Goal: Information Seeking & Learning: Find specific fact

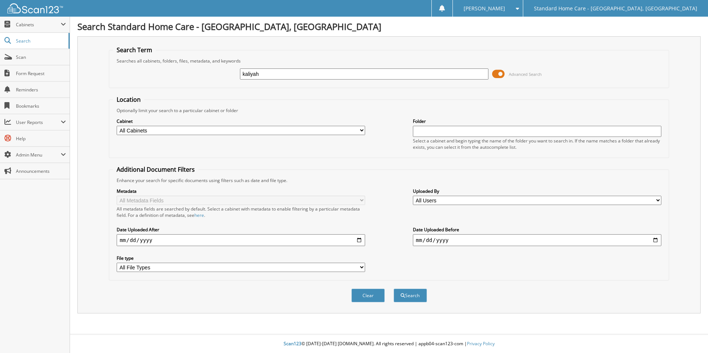
type input "kaliyah"
click at [393, 289] on button "Search" at bounding box center [409, 296] width 33 height 14
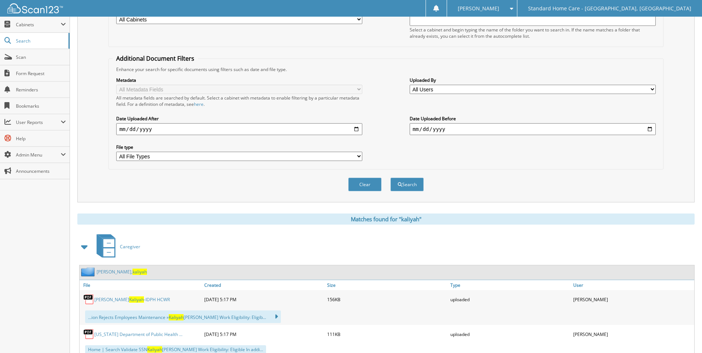
scroll to position [285, 0]
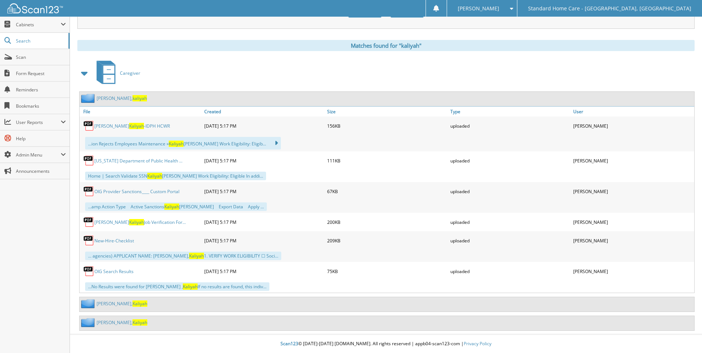
click at [133, 306] on span "Kaliyah" at bounding box center [140, 304] width 15 height 6
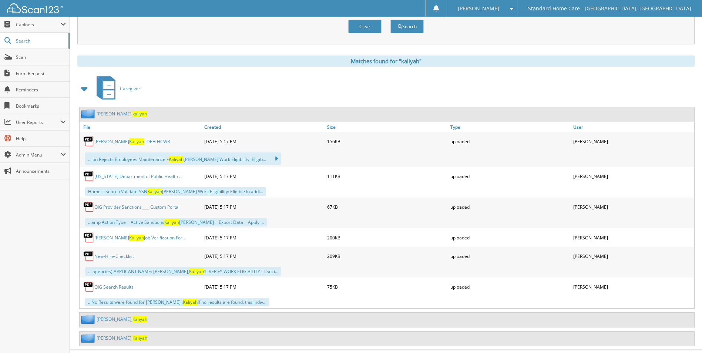
scroll to position [285, 0]
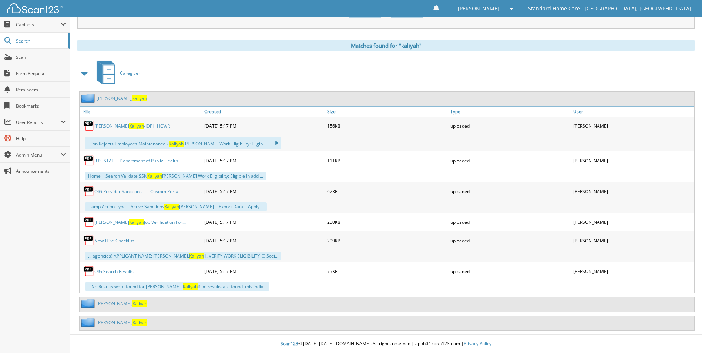
click at [133, 320] on span "Kaliyah" at bounding box center [140, 322] width 15 height 6
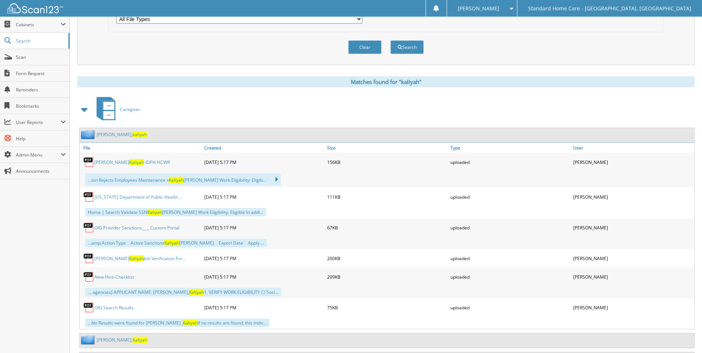
scroll to position [285, 0]
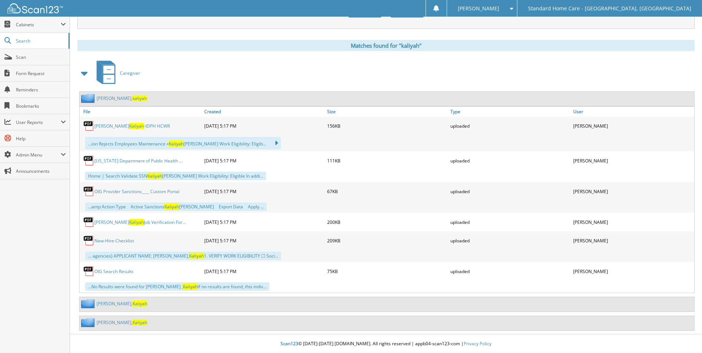
click at [133, 302] on span "Kaliyah" at bounding box center [140, 304] width 15 height 6
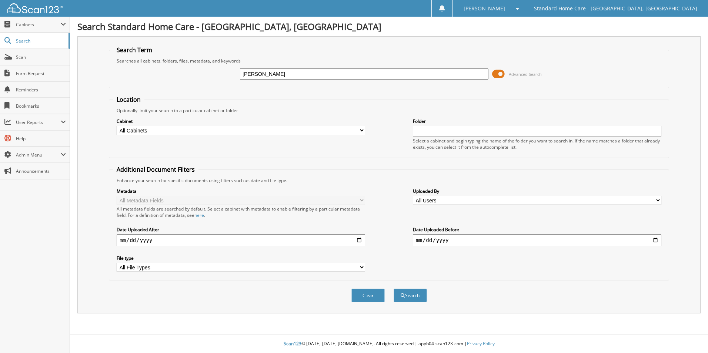
type input "[PERSON_NAME]"
click at [393, 289] on button "Search" at bounding box center [409, 296] width 33 height 14
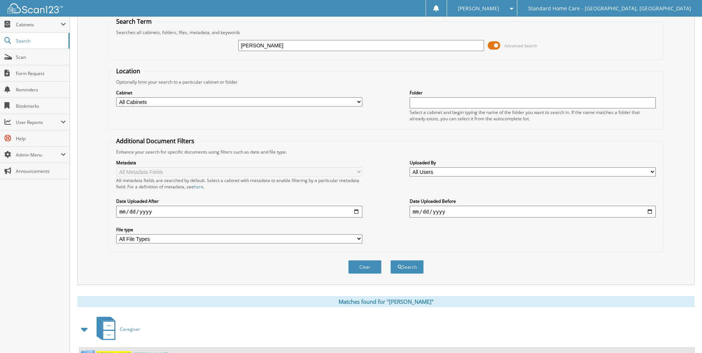
scroll to position [61, 0]
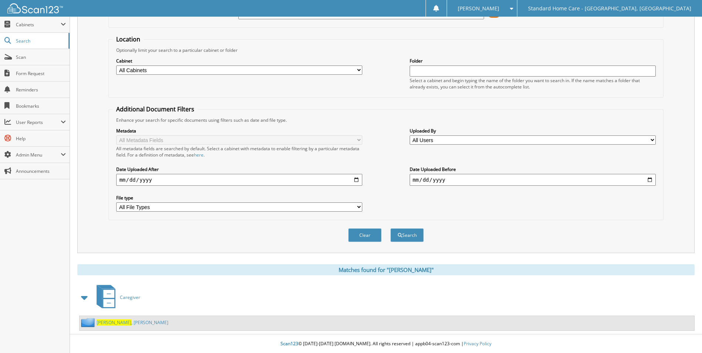
click at [111, 318] on div "Bermudez , Jocelyn" at bounding box center [124, 322] width 89 height 9
click at [114, 321] on span "Bermudez" at bounding box center [114, 322] width 35 height 6
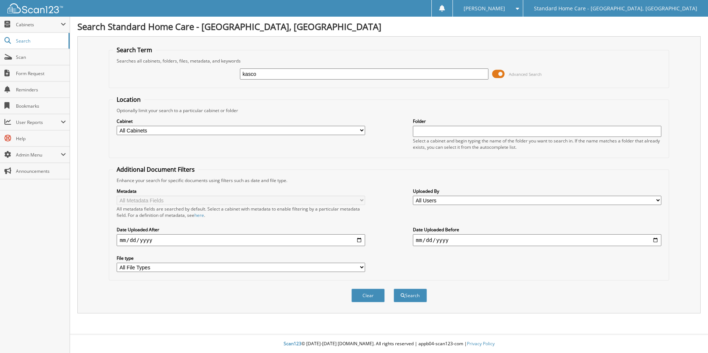
type input "kasco"
click at [393, 289] on button "Search" at bounding box center [409, 296] width 33 height 14
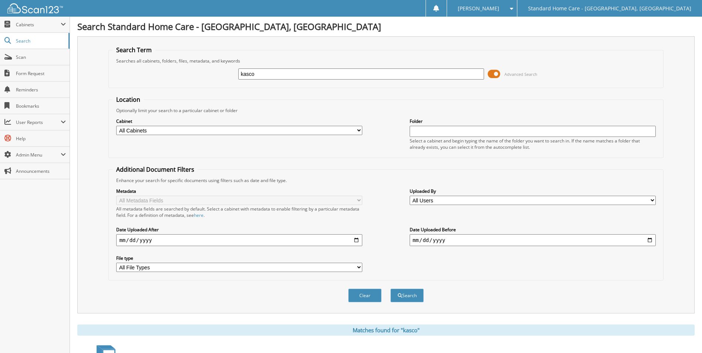
scroll to position [61, 0]
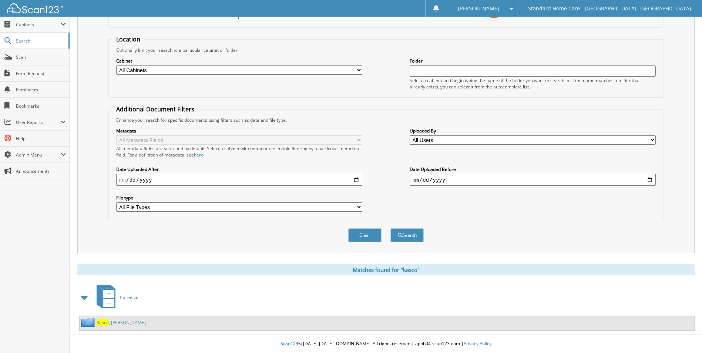
click at [114, 324] on link "Kasco , Anna" at bounding box center [121, 322] width 49 height 6
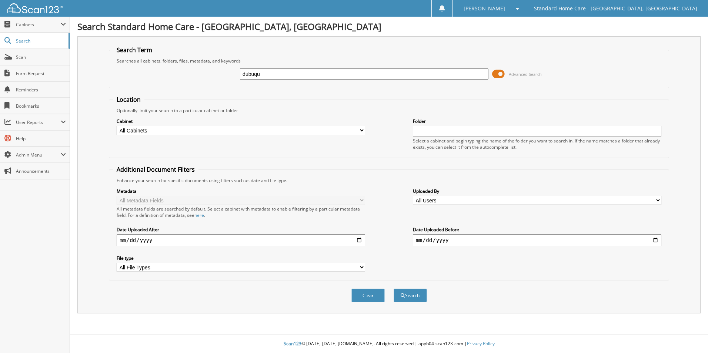
type input "dubuqu"
click at [393, 289] on button "Search" at bounding box center [409, 296] width 33 height 14
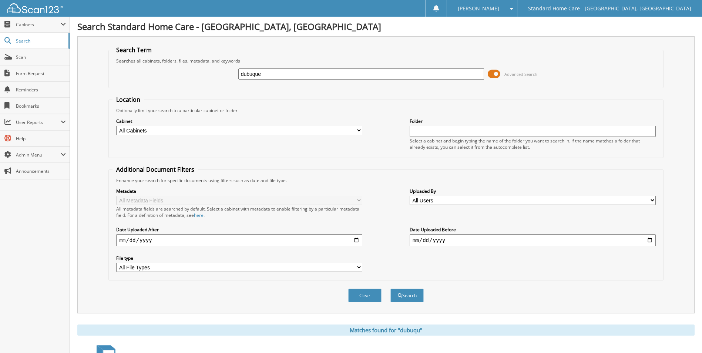
type input "dubuque"
click at [390, 289] on button "Search" at bounding box center [406, 296] width 33 height 14
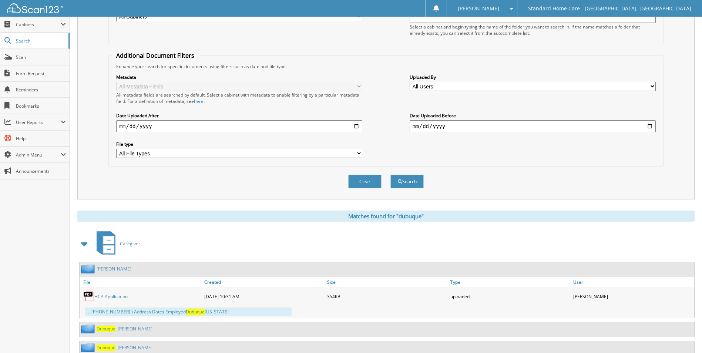
scroll to position [140, 0]
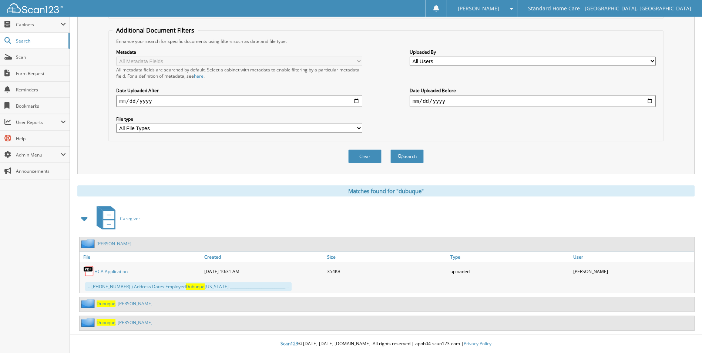
click at [124, 303] on link "[PERSON_NAME][GEOGRAPHIC_DATA]" at bounding box center [125, 304] width 56 height 6
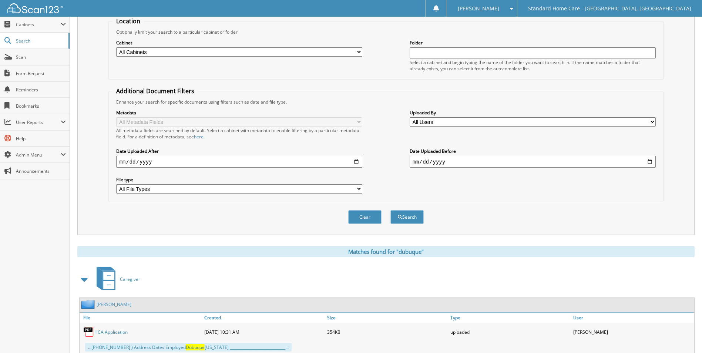
scroll to position [140, 0]
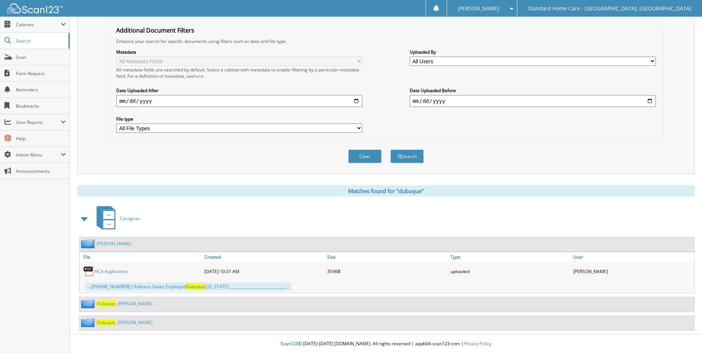
click at [124, 321] on link "[PERSON_NAME][GEOGRAPHIC_DATA]" at bounding box center [125, 322] width 56 height 6
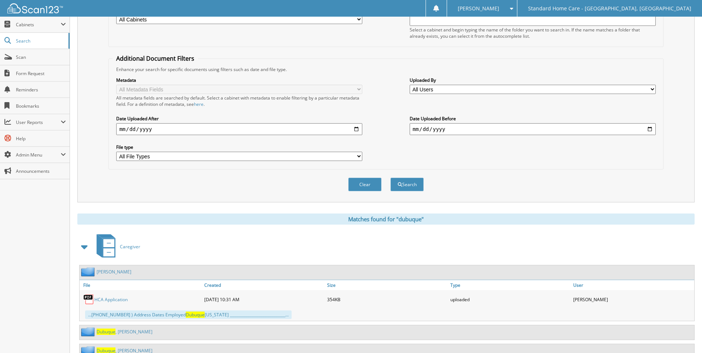
scroll to position [140, 0]
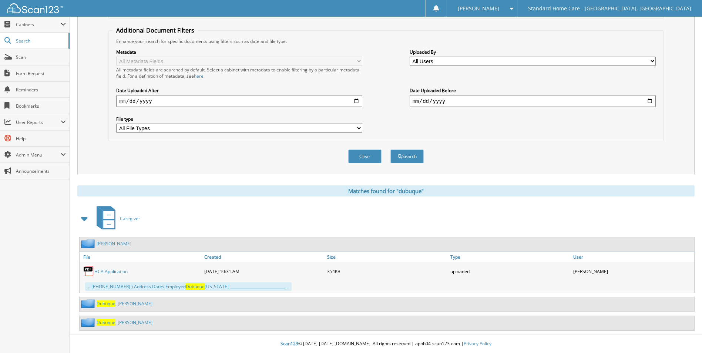
click at [103, 302] on span "Dubuque" at bounding box center [106, 304] width 19 height 6
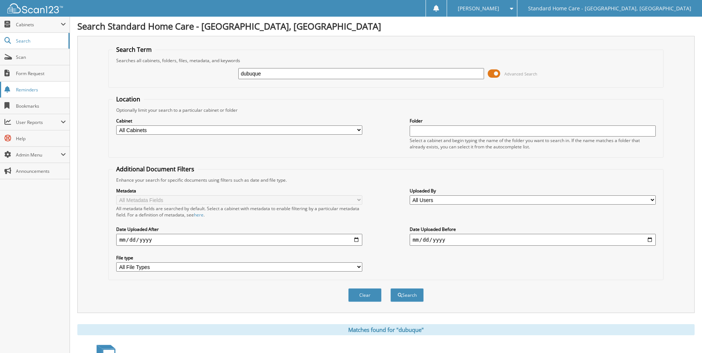
scroll to position [140, 0]
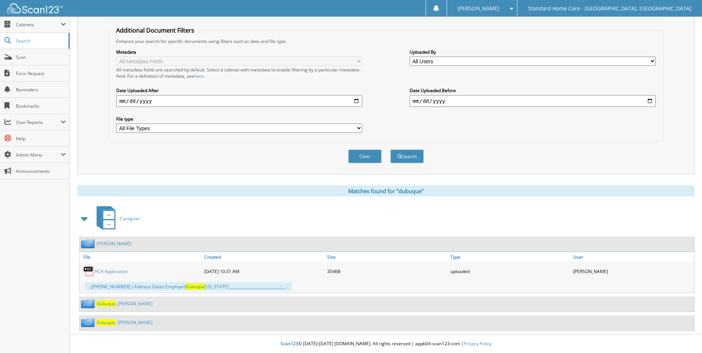
click at [127, 325] on link "[PERSON_NAME][GEOGRAPHIC_DATA]" at bounding box center [125, 322] width 56 height 6
